Goal: Find specific page/section: Find specific page/section

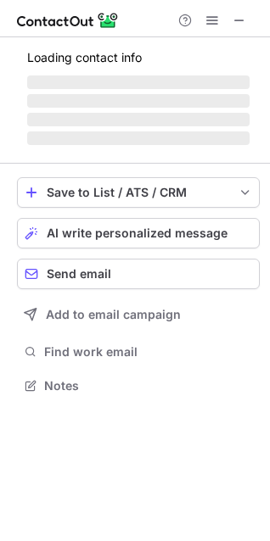
scroll to position [8, 8]
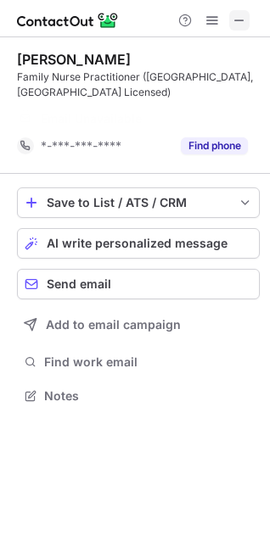
click at [238, 22] on span at bounding box center [239, 21] width 14 height 14
